Goal: Task Accomplishment & Management: Manage account settings

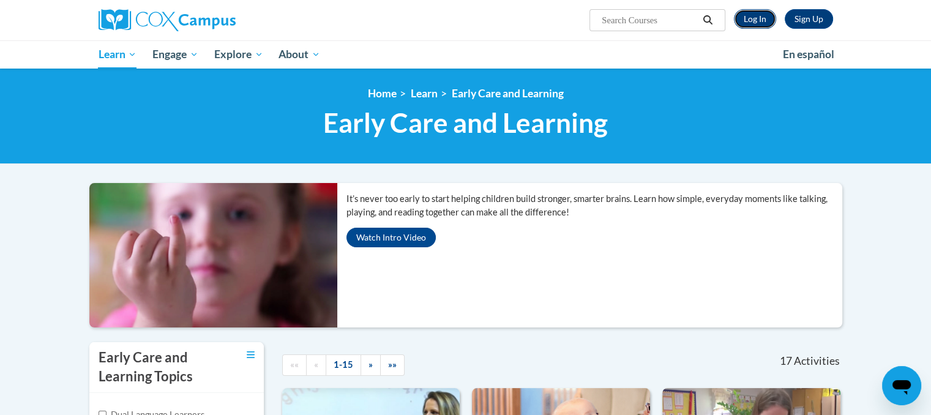
click at [752, 24] on link "Log In" at bounding box center [755, 19] width 42 height 20
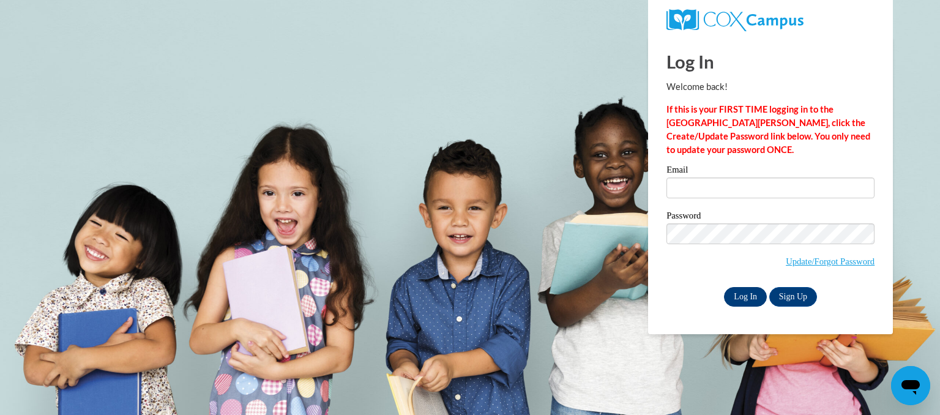
type input "[EMAIL_ADDRESS][DOMAIN_NAME]"
click at [749, 294] on input "Log In" at bounding box center [745, 297] width 43 height 20
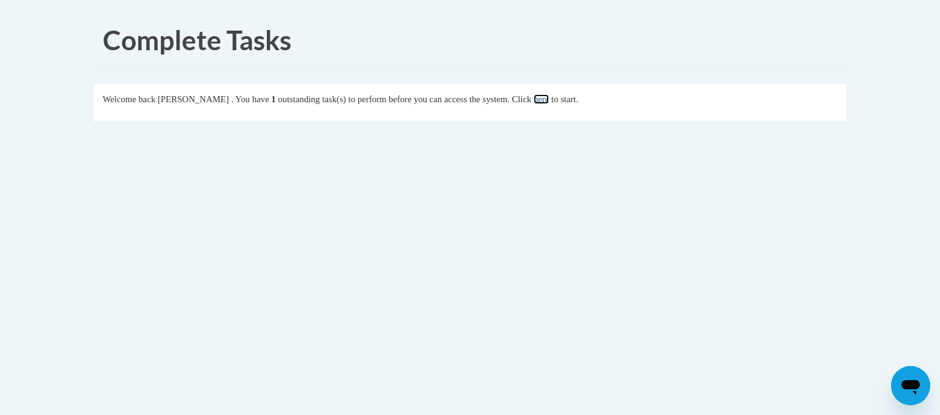
click at [549, 98] on link "here" at bounding box center [540, 99] width 15 height 10
click at [549, 99] on link "here" at bounding box center [540, 99] width 15 height 10
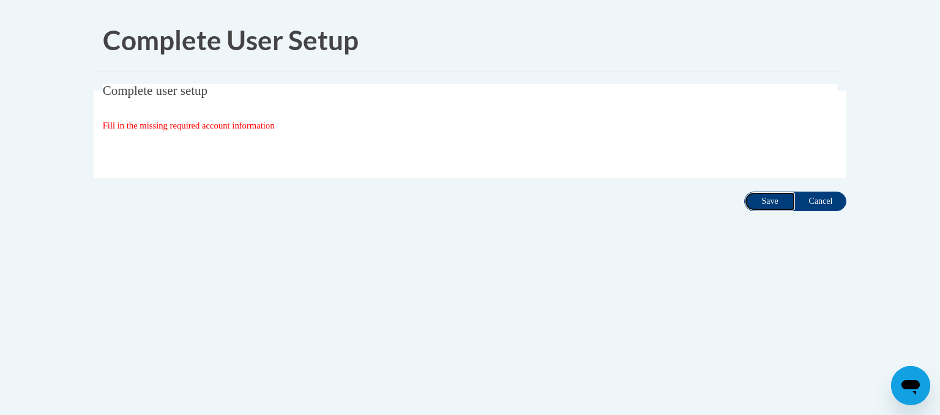
click at [768, 201] on input "Save" at bounding box center [769, 201] width 51 height 20
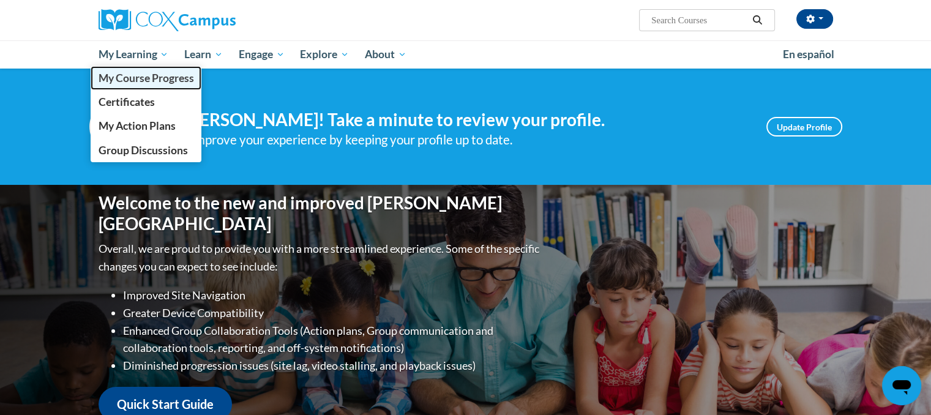
click at [127, 84] on span "My Course Progress" at bounding box center [145, 78] width 95 height 13
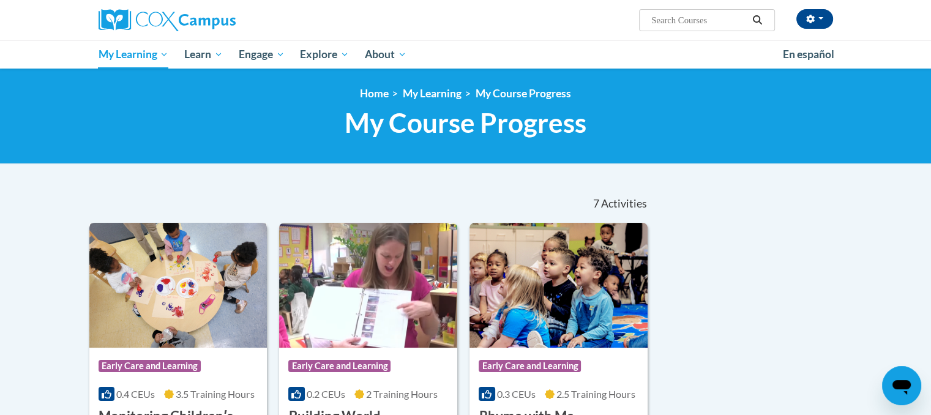
click at [231, 272] on img at bounding box center [178, 285] width 178 height 125
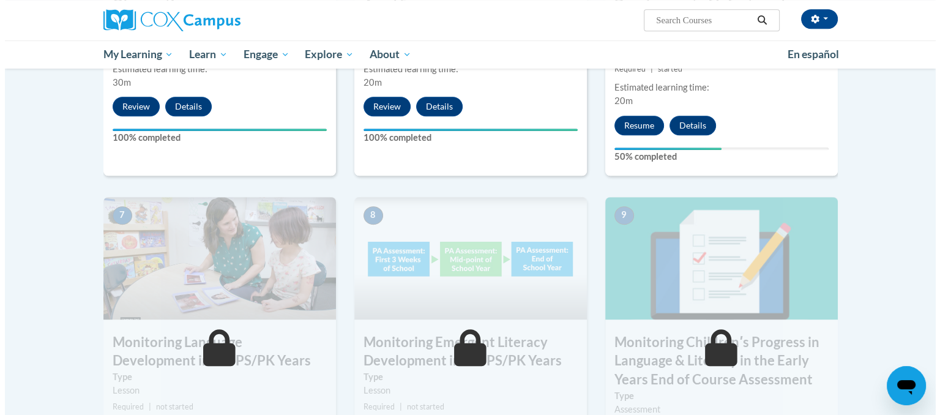
scroll to position [854, 0]
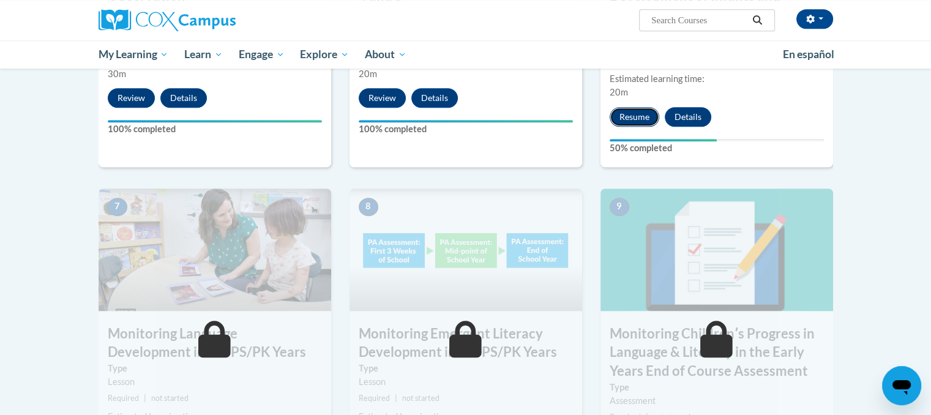
click at [620, 115] on button "Resume" at bounding box center [634, 117] width 50 height 20
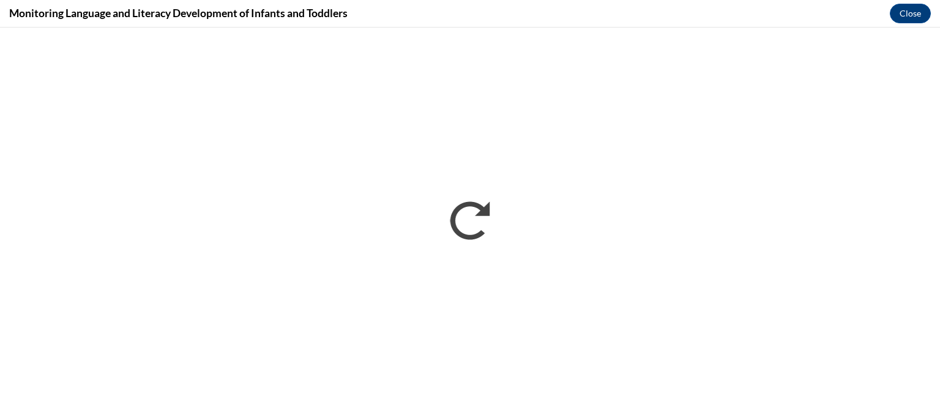
scroll to position [0, 0]
